Goal: Task Accomplishment & Management: Complete application form

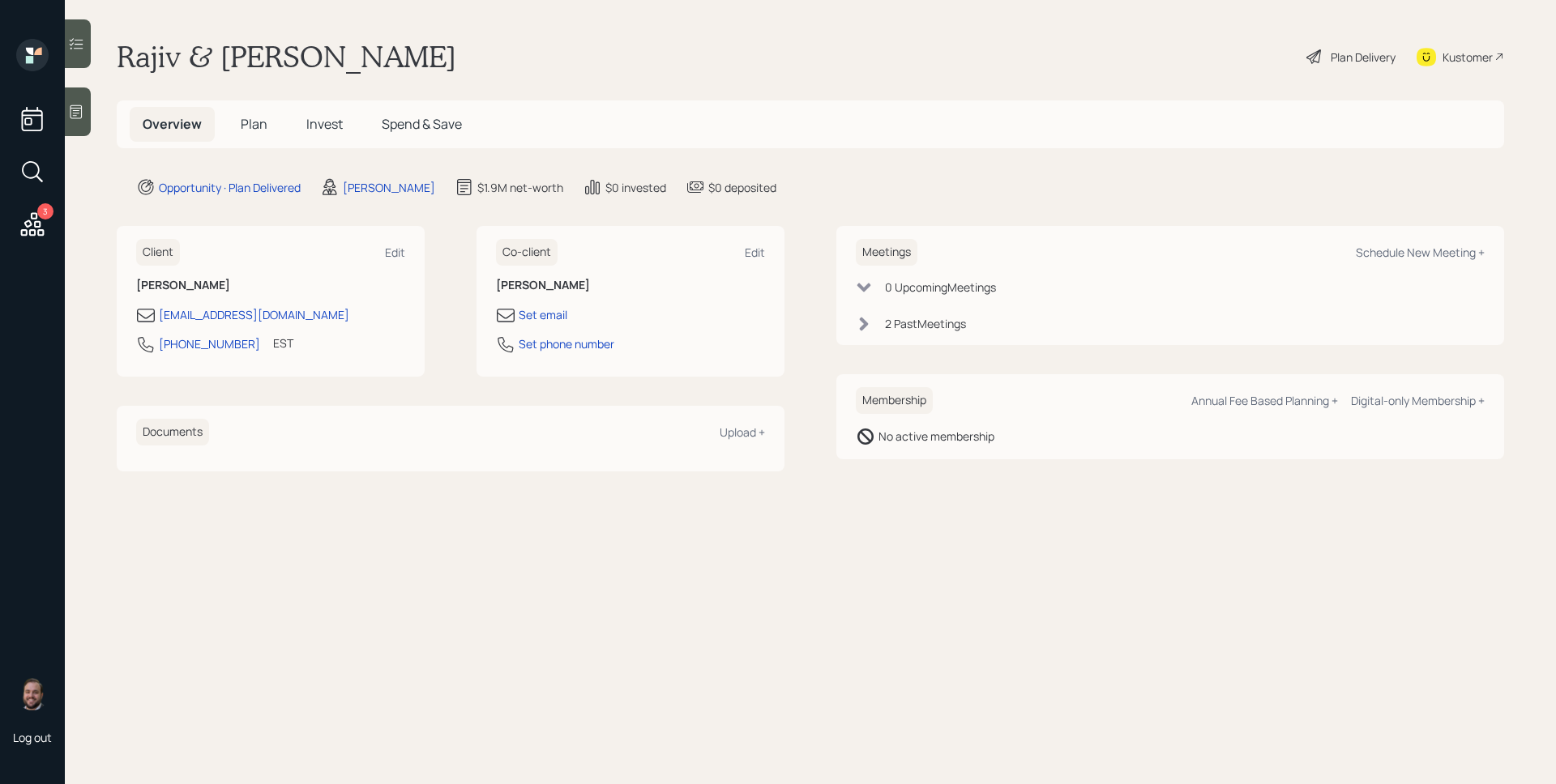
click at [254, 127] on span "Plan" at bounding box center [254, 124] width 27 height 18
